Goal: Navigation & Orientation: Understand site structure

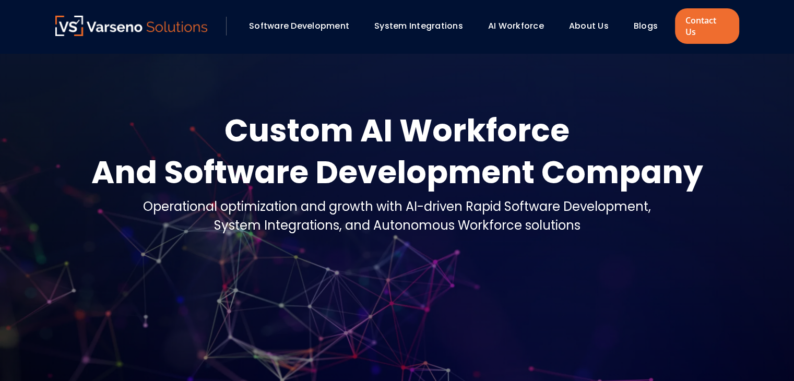
click at [635, 20] on link "Blogs" at bounding box center [646, 26] width 24 height 12
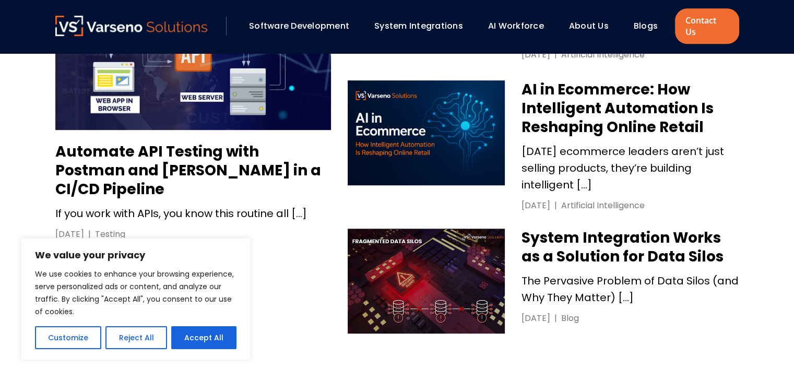
scroll to position [669, 0]
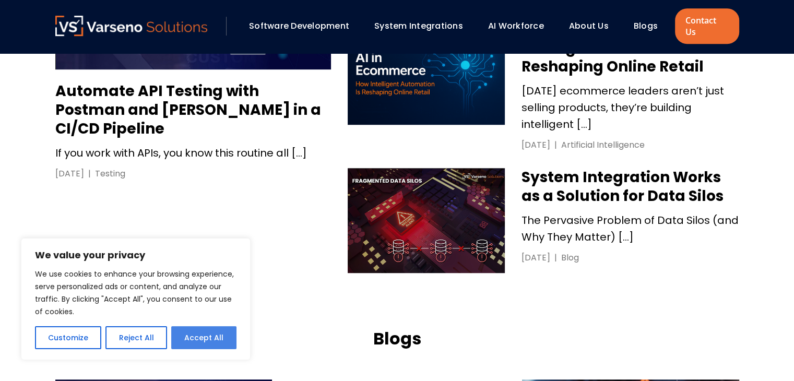
click at [210, 341] on button "Accept All" at bounding box center [203, 337] width 65 height 23
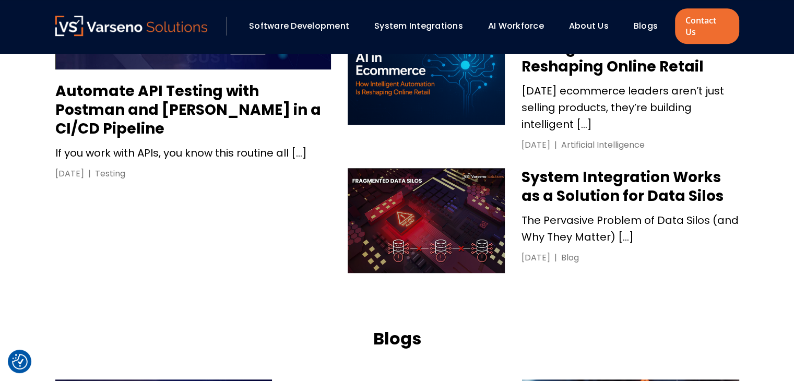
checkbox input "true"
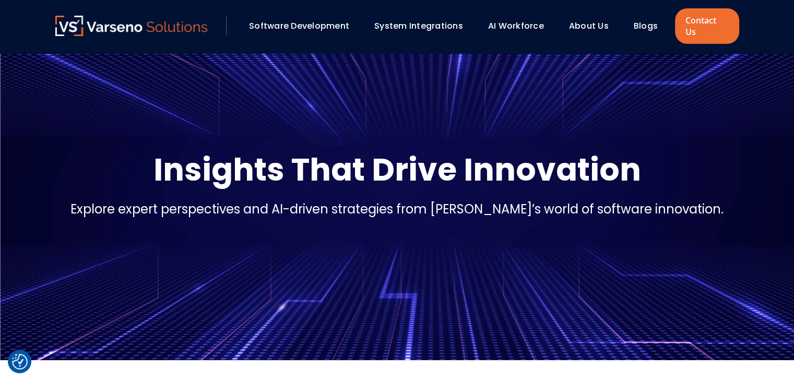
scroll to position [0, 0]
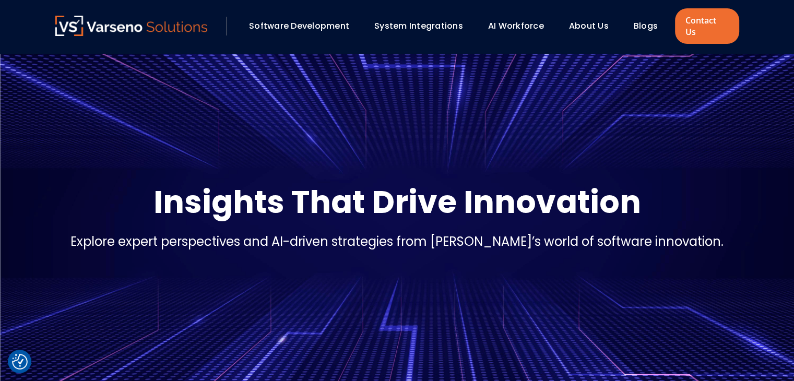
click at [305, 20] on link "Software Development" at bounding box center [299, 26] width 100 height 12
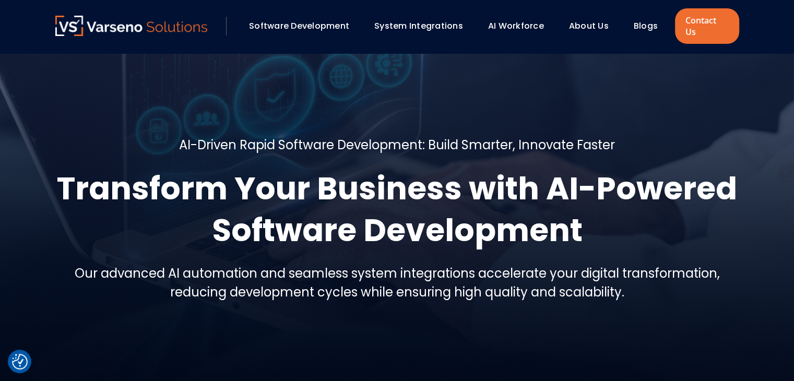
click at [437, 27] on div "System Integrations" at bounding box center [423, 26] width 109 height 18
click at [403, 20] on link "System Integrations" at bounding box center [418, 26] width 89 height 12
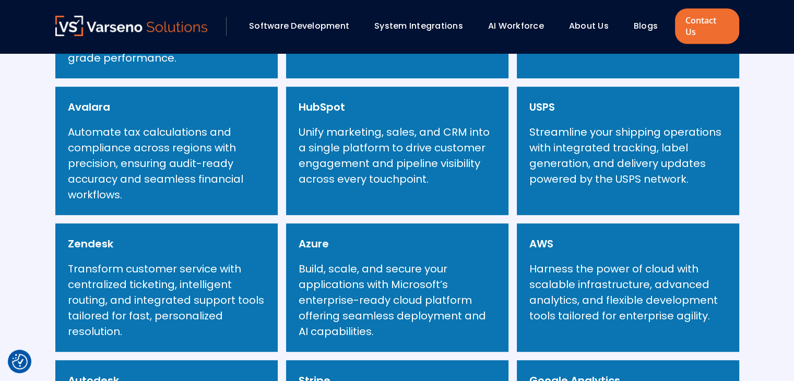
scroll to position [487, 0]
